Goal: Information Seeking & Learning: Learn about a topic

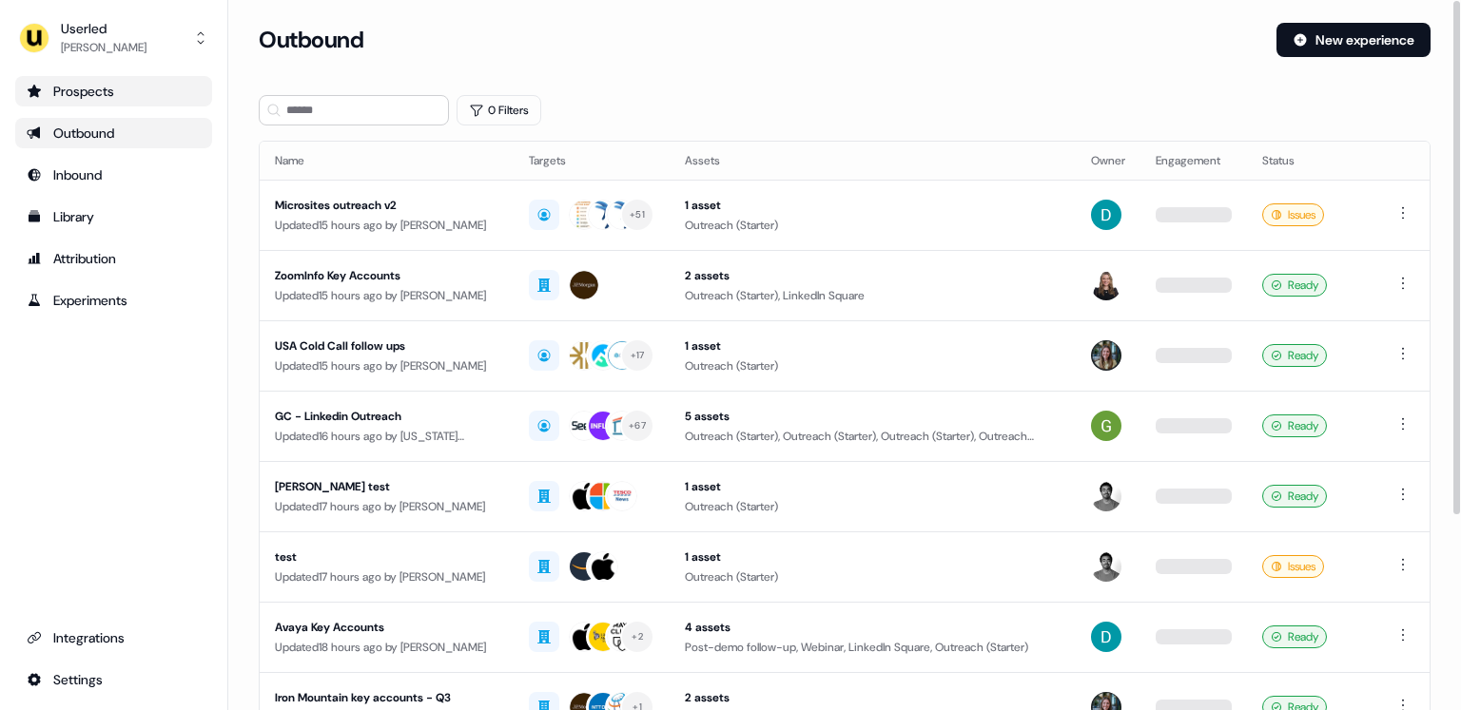
click at [139, 94] on div "Prospects" at bounding box center [114, 91] width 174 height 19
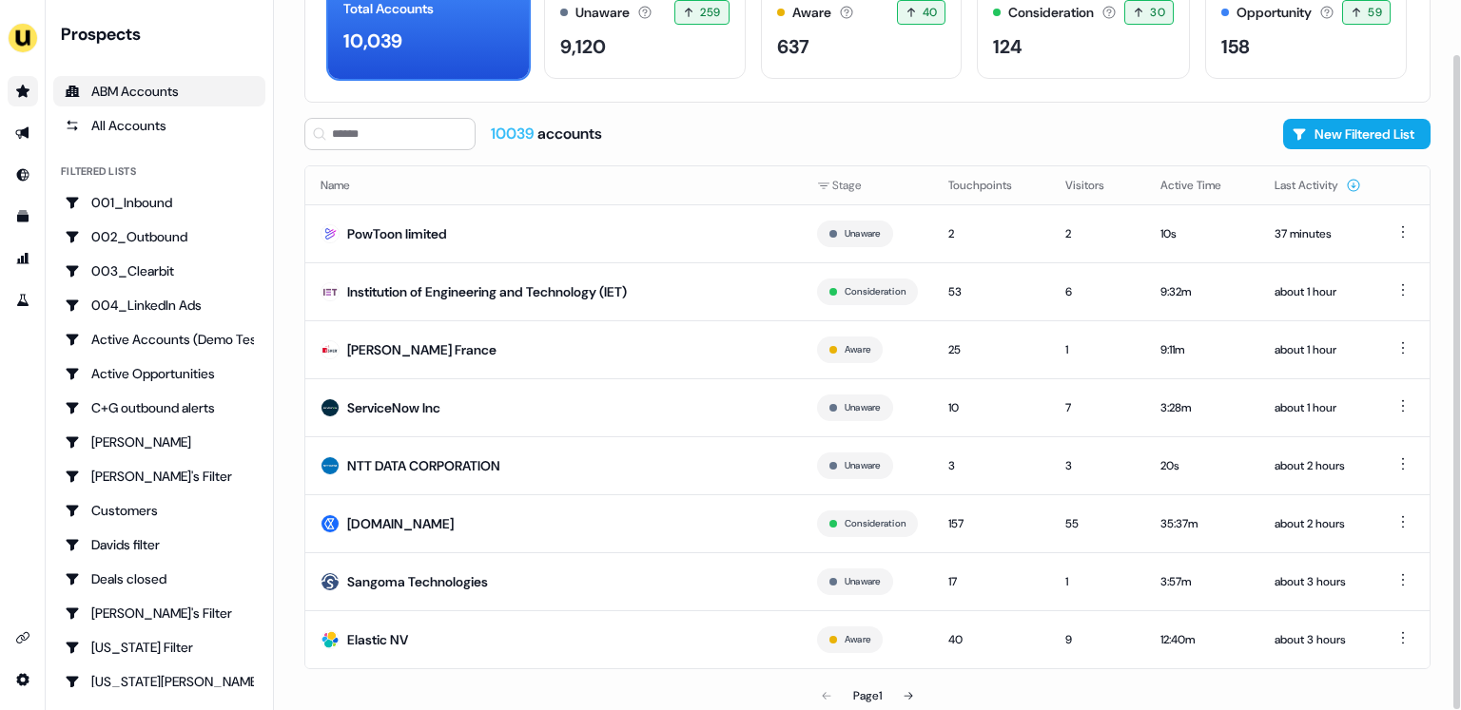
scroll to position [123, 0]
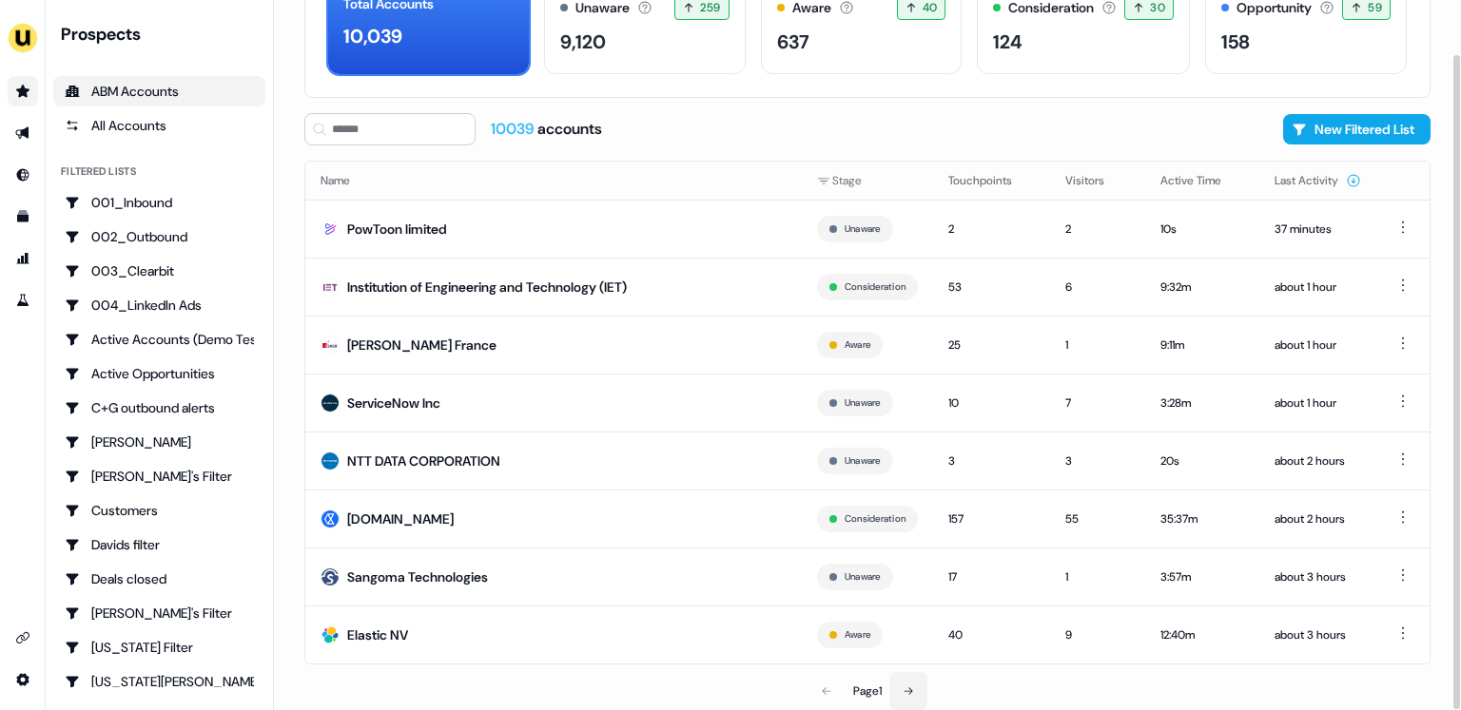
click at [914, 695] on icon at bounding box center [908, 691] width 11 height 11
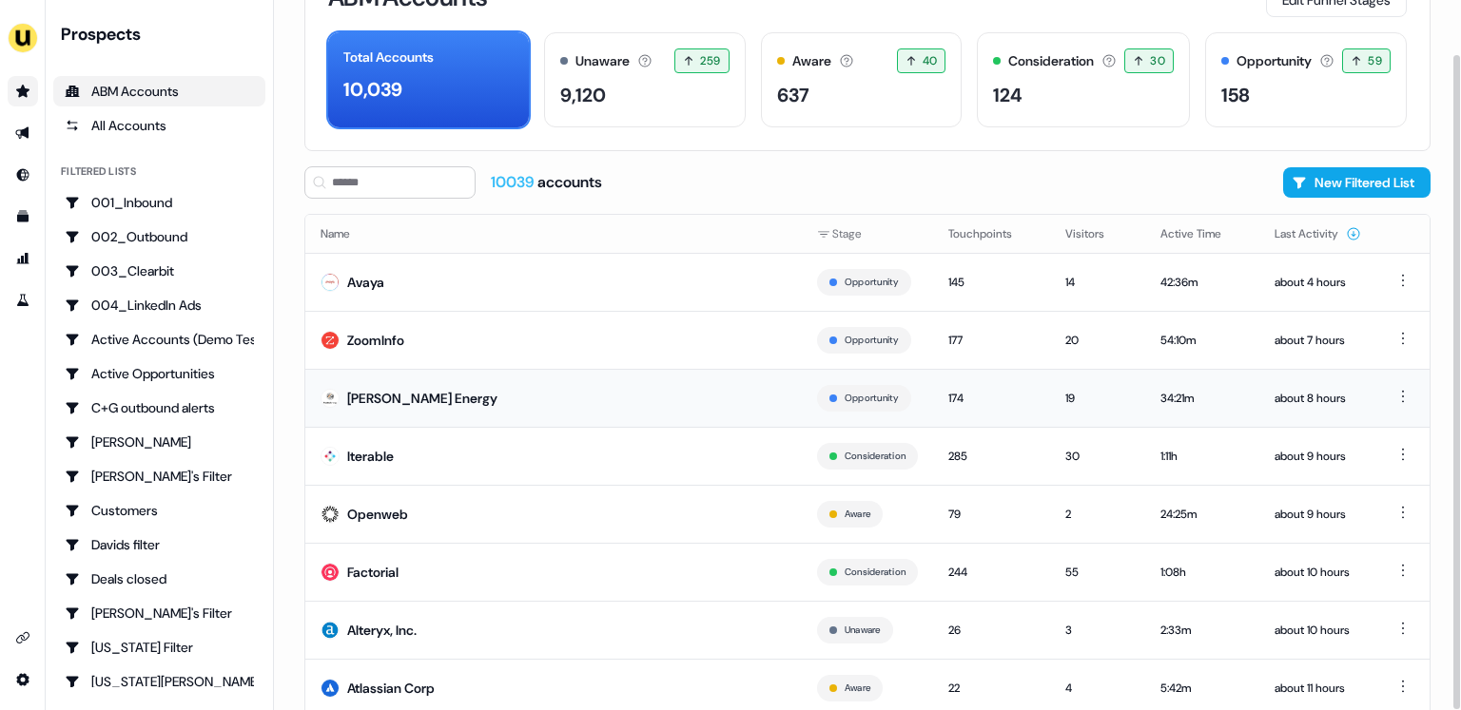
scroll to position [123, 0]
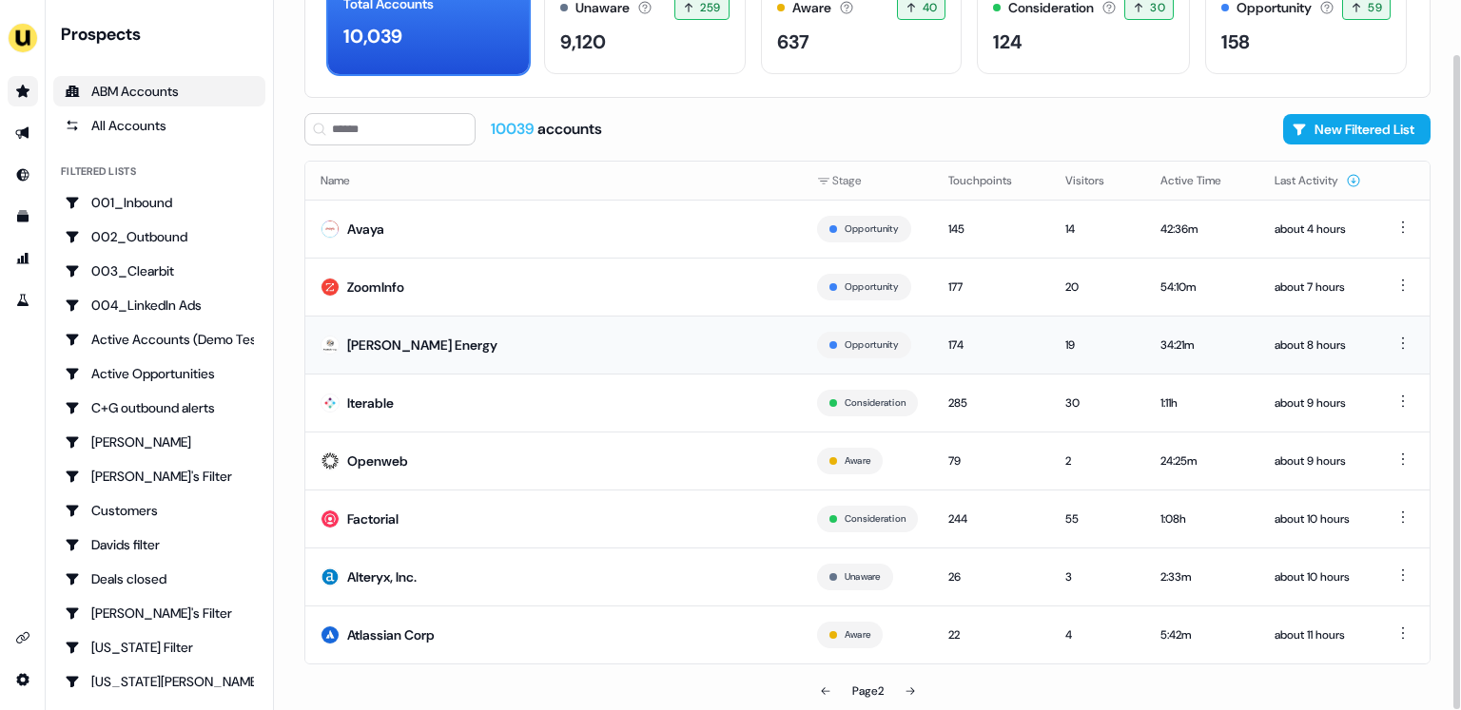
click at [494, 345] on td "[PERSON_NAME] Energy" at bounding box center [553, 345] width 496 height 58
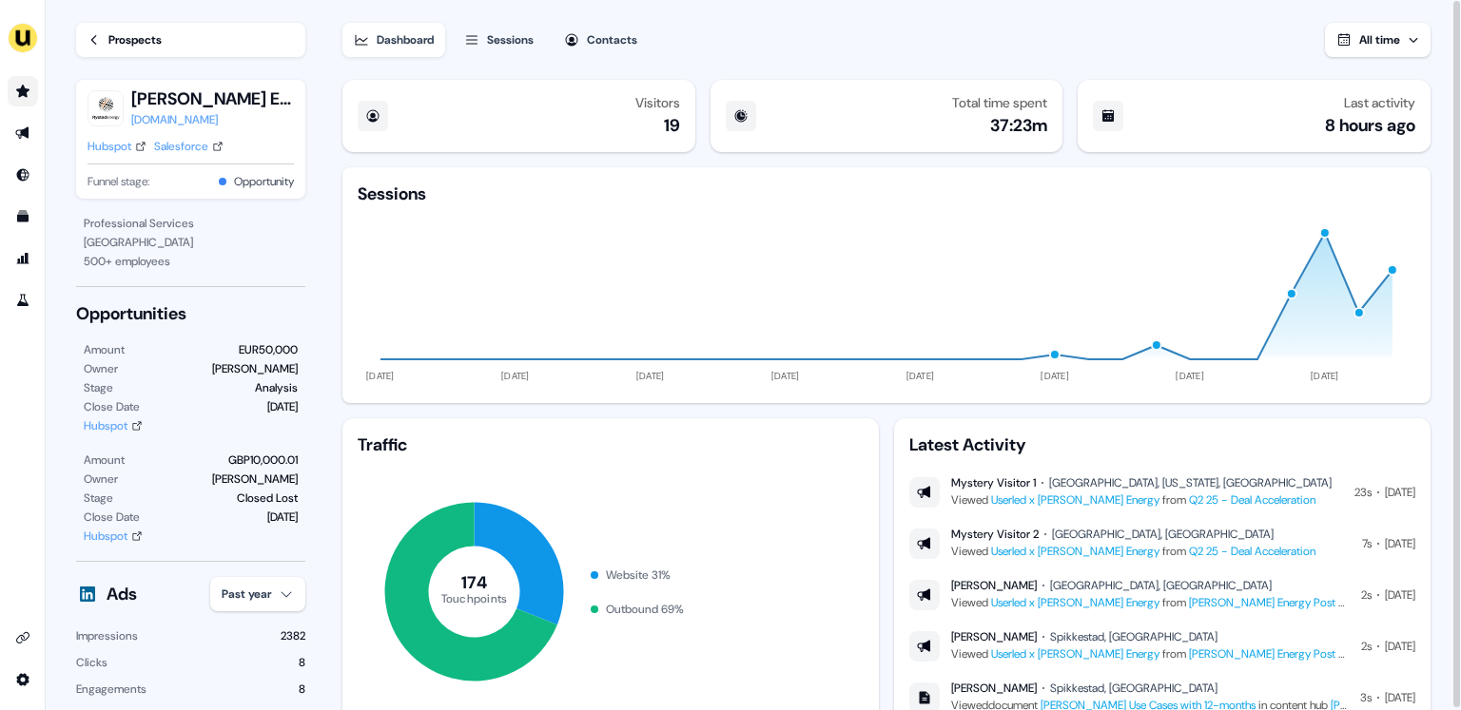
click at [33, 95] on link "Go to prospects" at bounding box center [23, 91] width 30 height 30
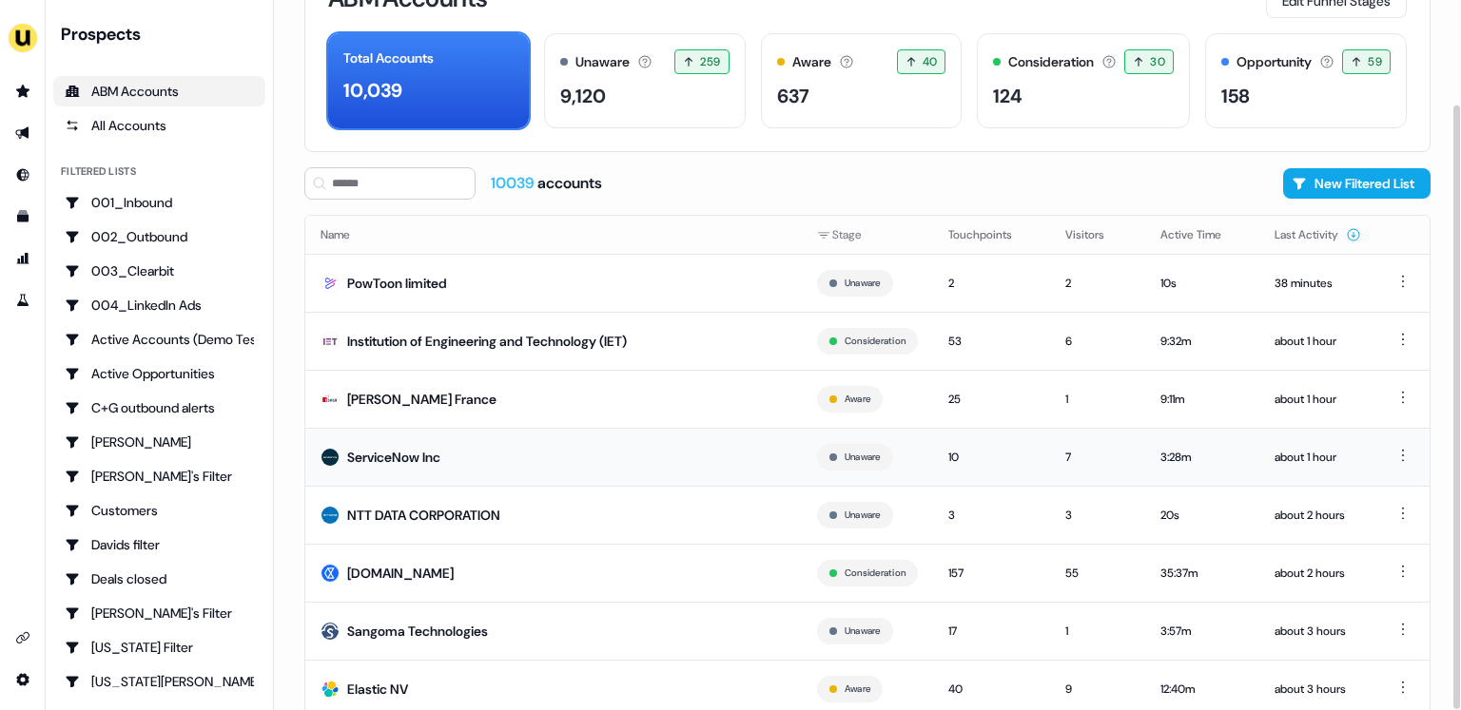
scroll to position [123, 0]
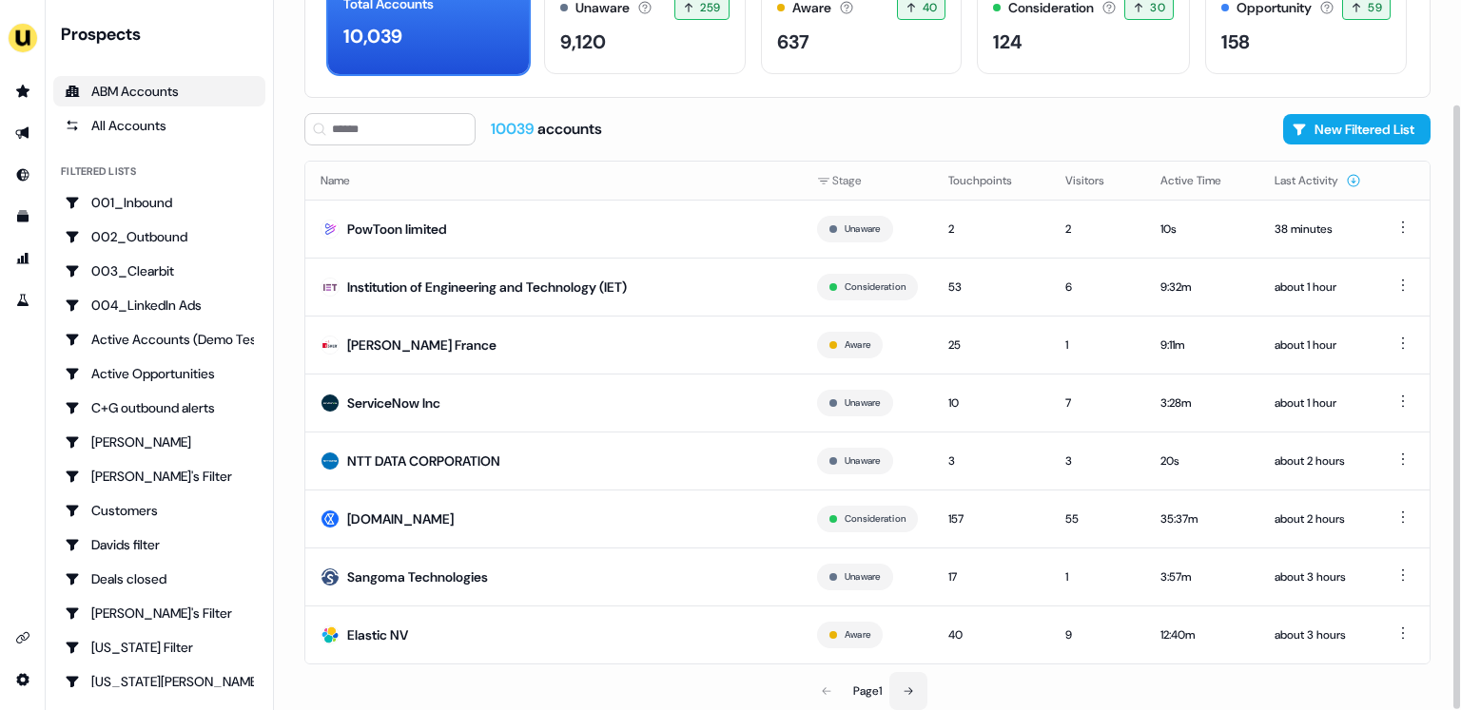
click at [908, 686] on icon at bounding box center [908, 691] width 11 height 11
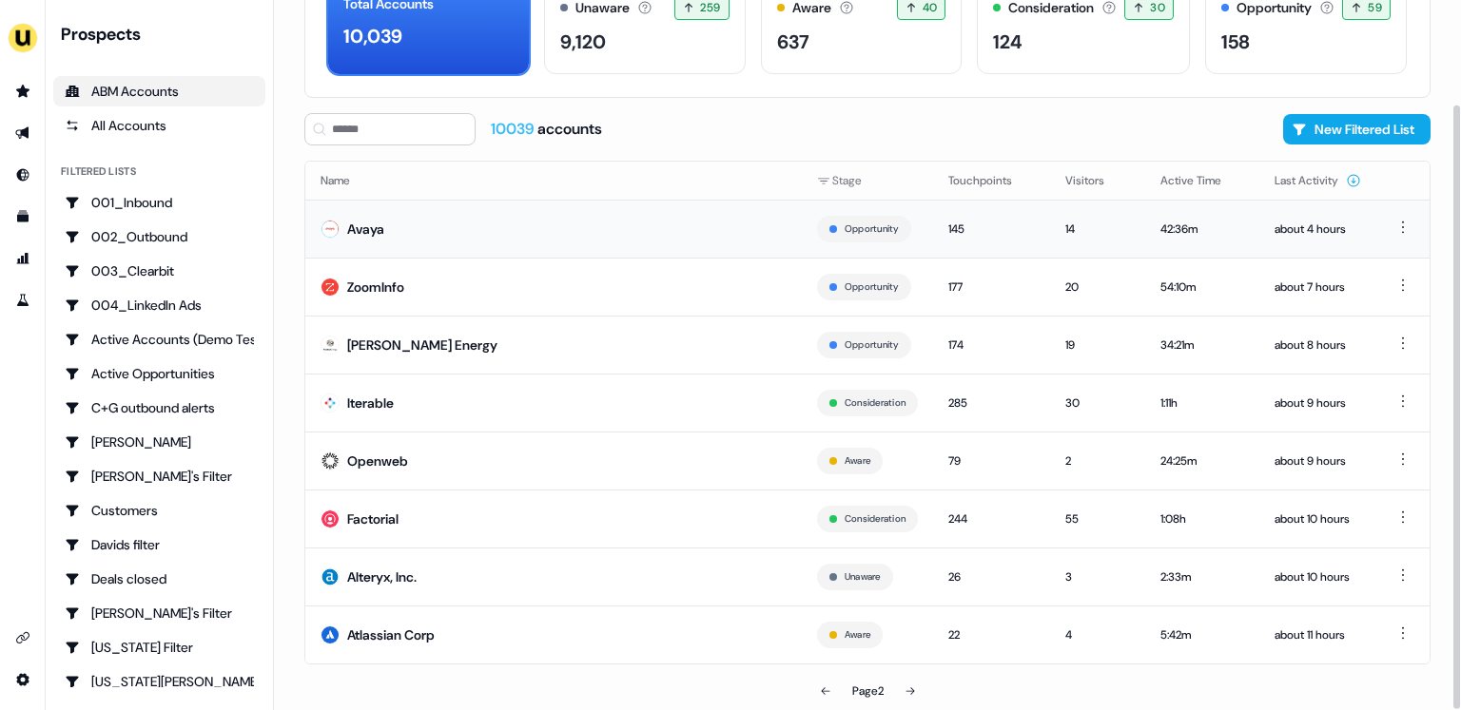
click at [559, 225] on td "Avaya" at bounding box center [553, 229] width 496 height 58
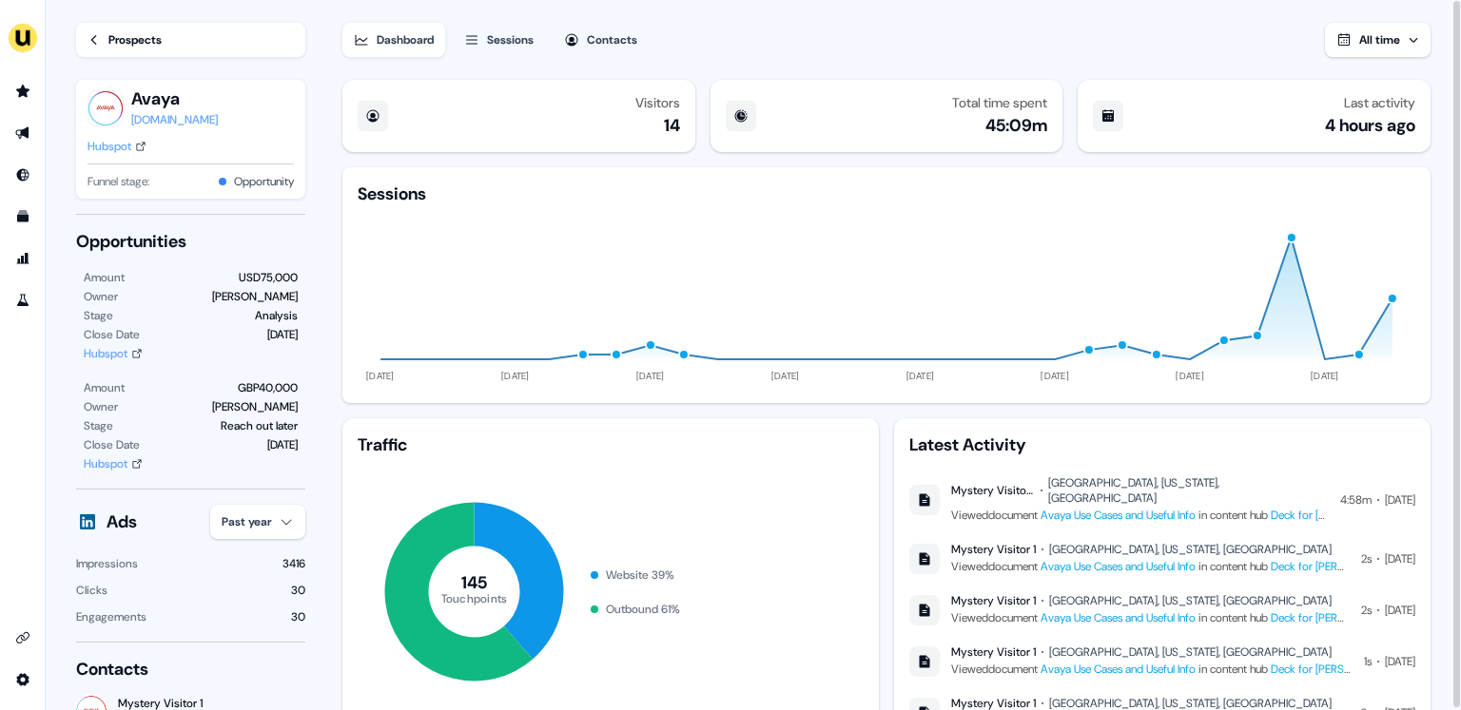
click at [520, 37] on div "Sessions" at bounding box center [510, 39] width 47 height 19
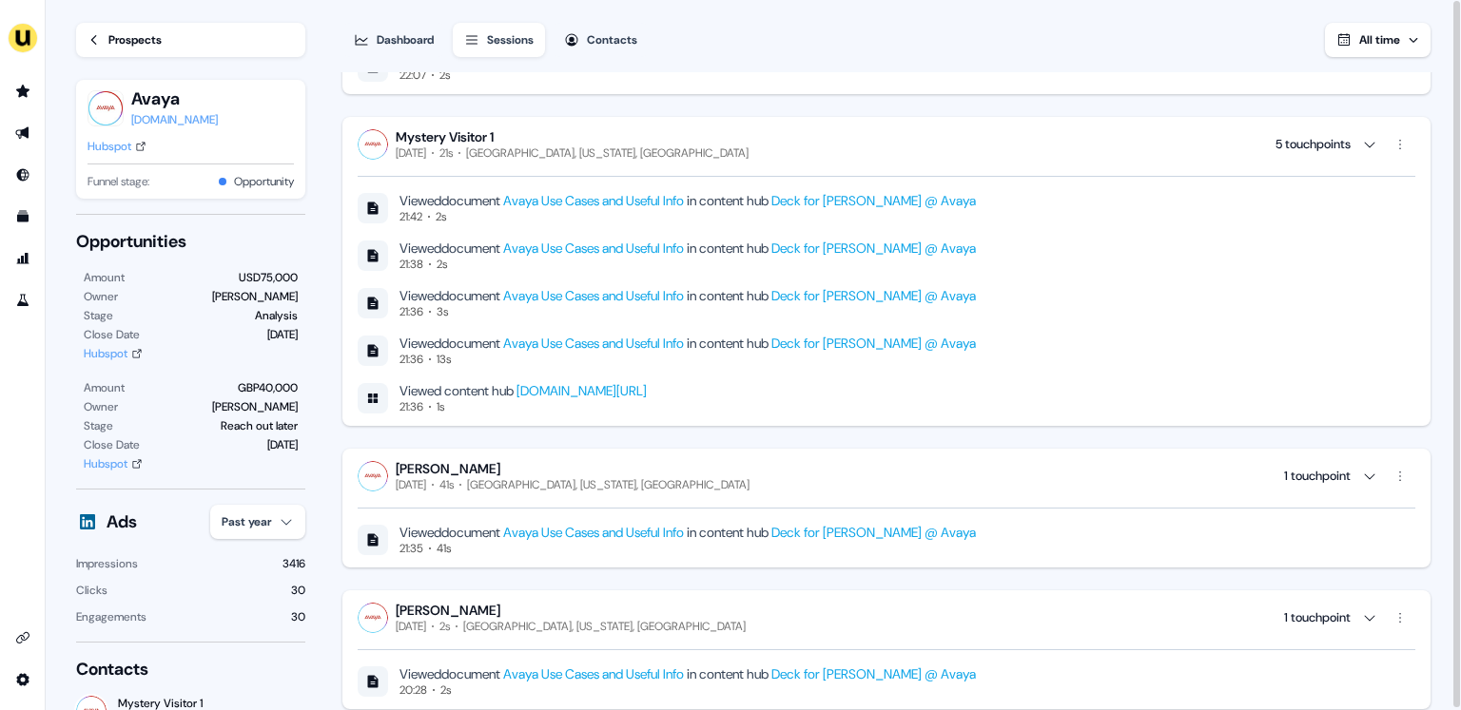
scroll to position [978, 0]
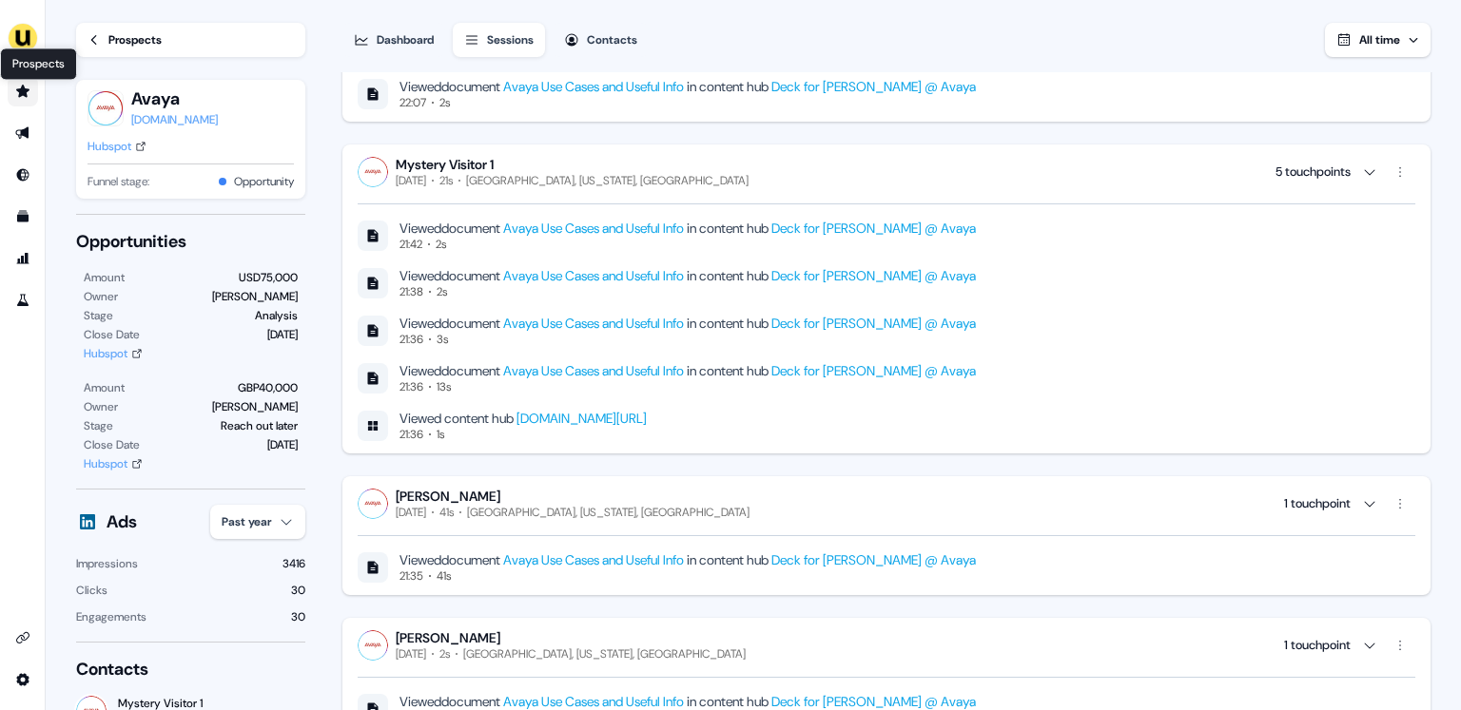
click at [25, 93] on icon "Go to prospects" at bounding box center [22, 91] width 13 height 12
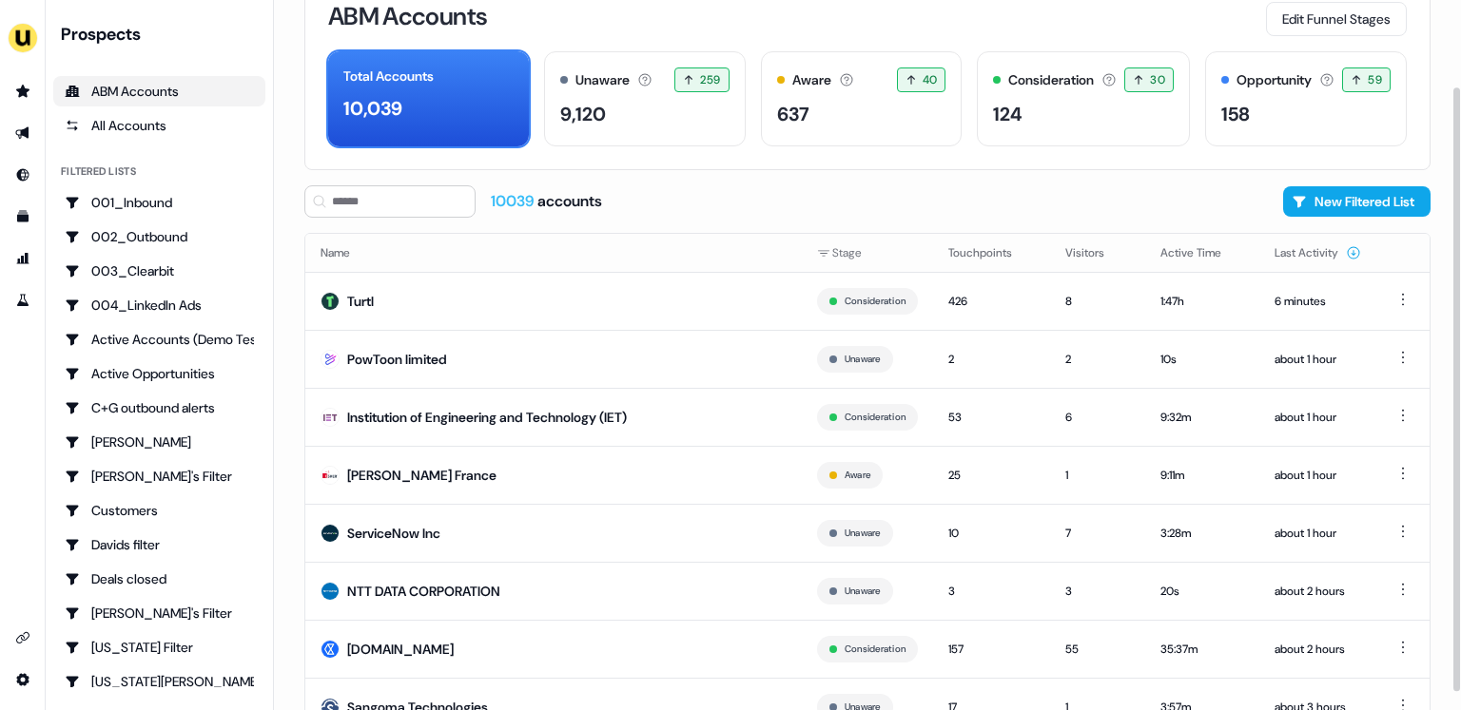
scroll to position [123, 0]
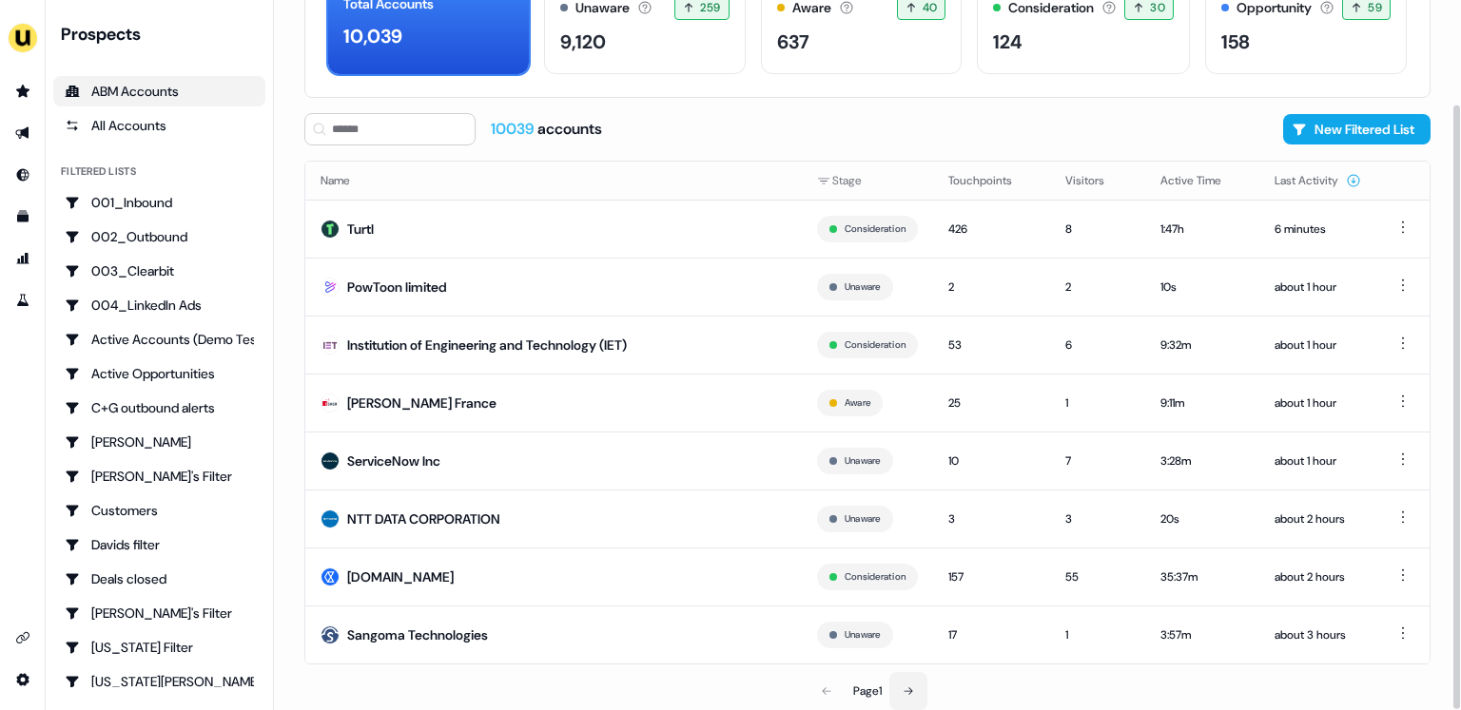
click at [907, 691] on icon at bounding box center [908, 691] width 11 height 11
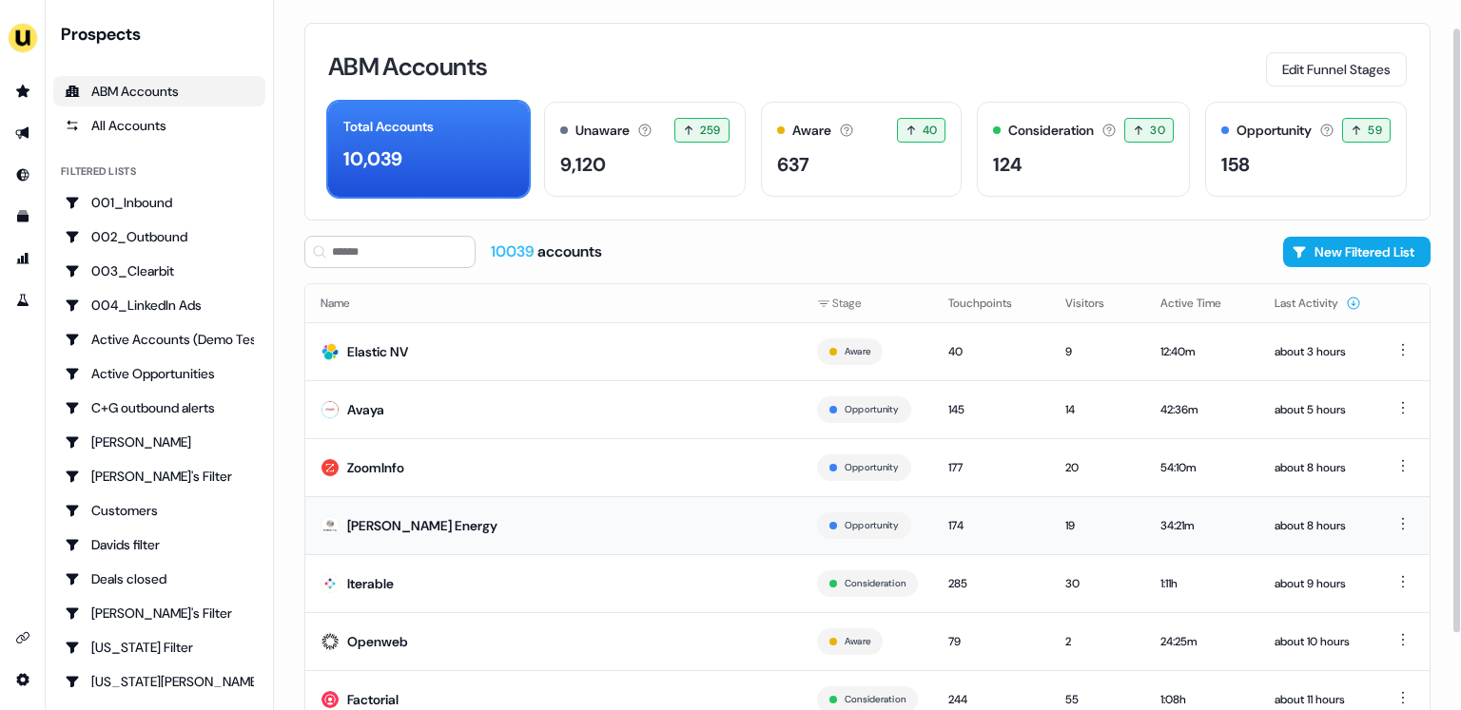
scroll to position [123, 0]
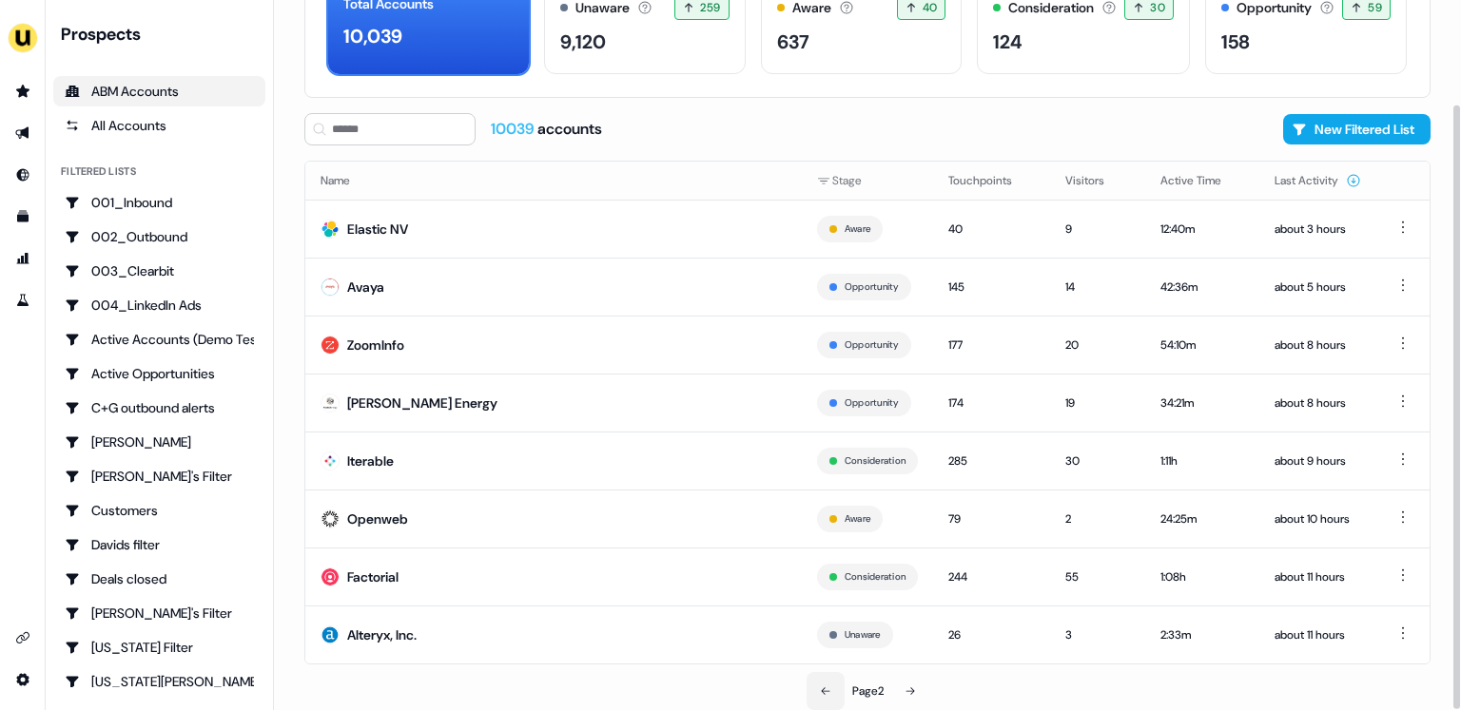
click at [826, 696] on button at bounding box center [825, 691] width 38 height 38
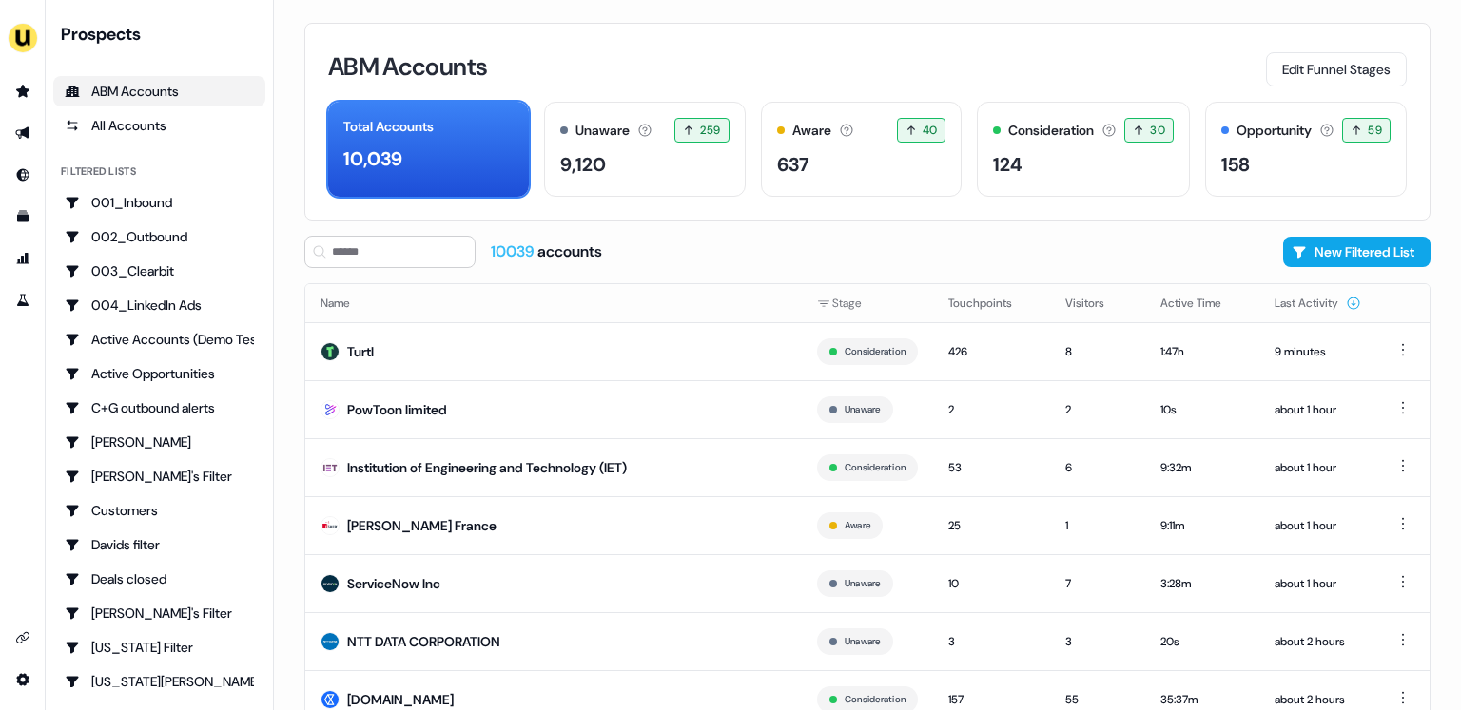
scroll to position [123, 0]
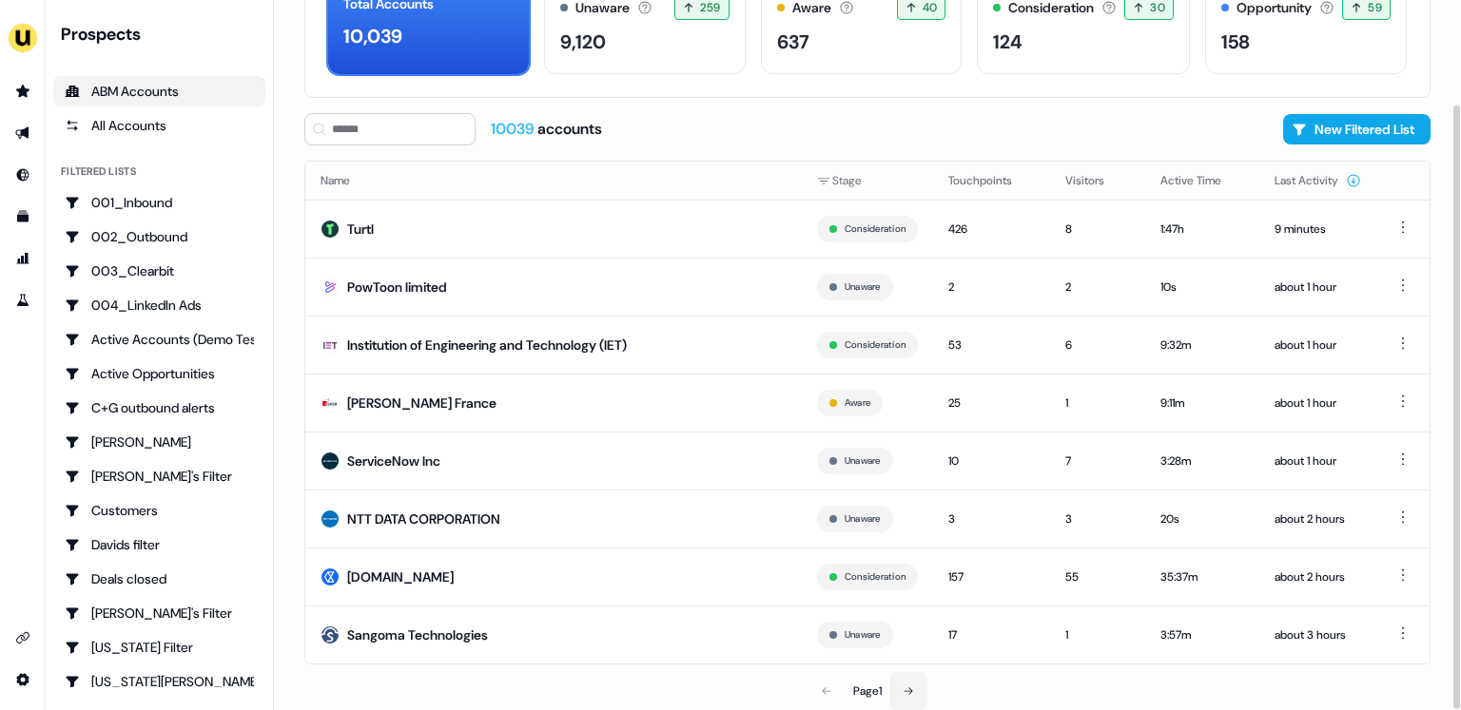
click at [914, 691] on icon at bounding box center [908, 691] width 11 height 11
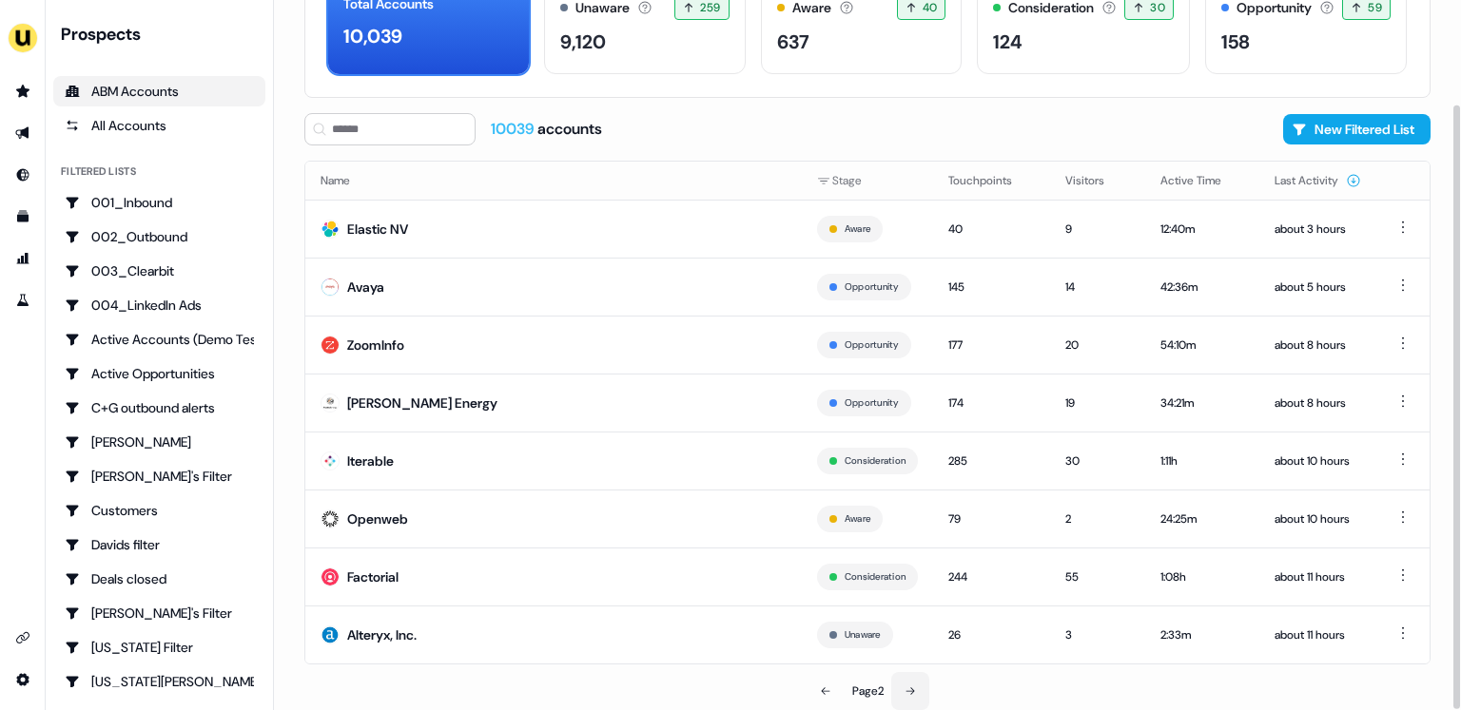
click at [916, 691] on icon at bounding box center [909, 691] width 11 height 11
